Goal: Navigation & Orientation: Find specific page/section

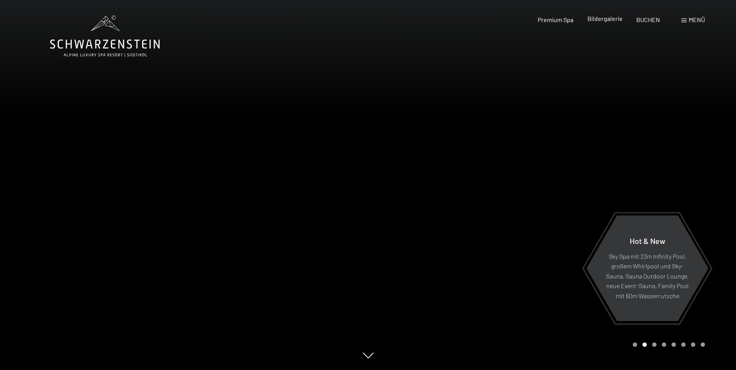
click at [605, 16] on span "Bildergalerie" at bounding box center [604, 18] width 35 height 7
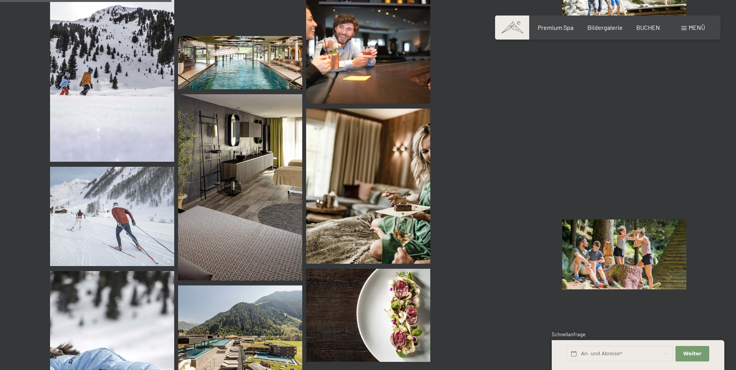
scroll to position [2289, 0]
